Goal: Task Accomplishment & Management: Manage account settings

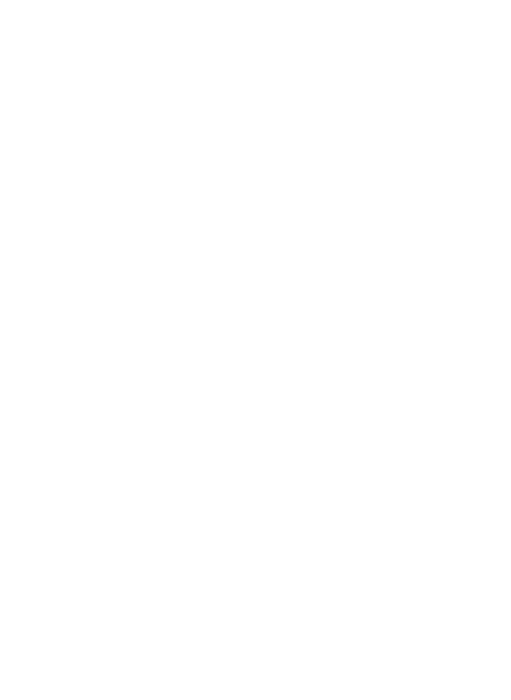
type input "**********"
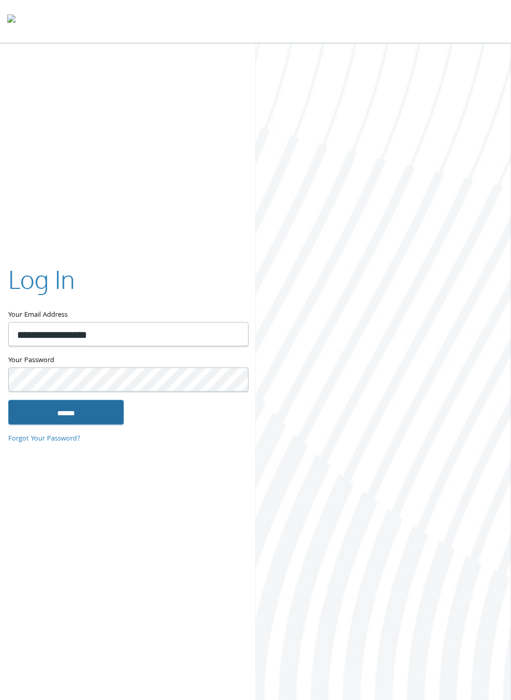
click at [40, 417] on input "******" at bounding box center [65, 412] width 115 height 25
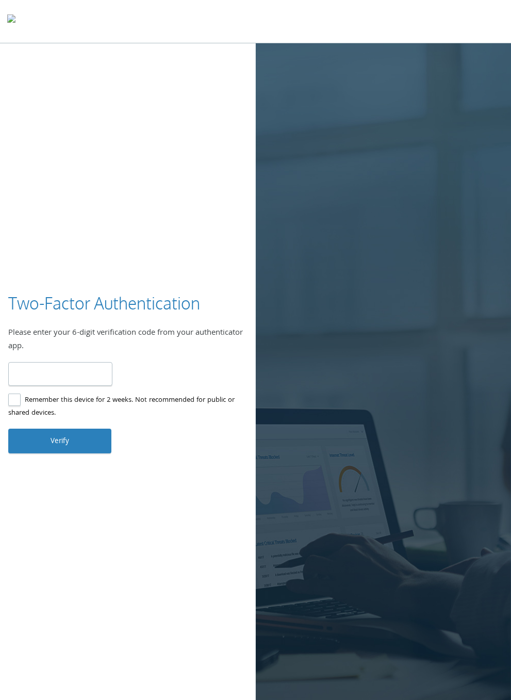
type input "******"
